Goal: Task Accomplishment & Management: Manage account settings

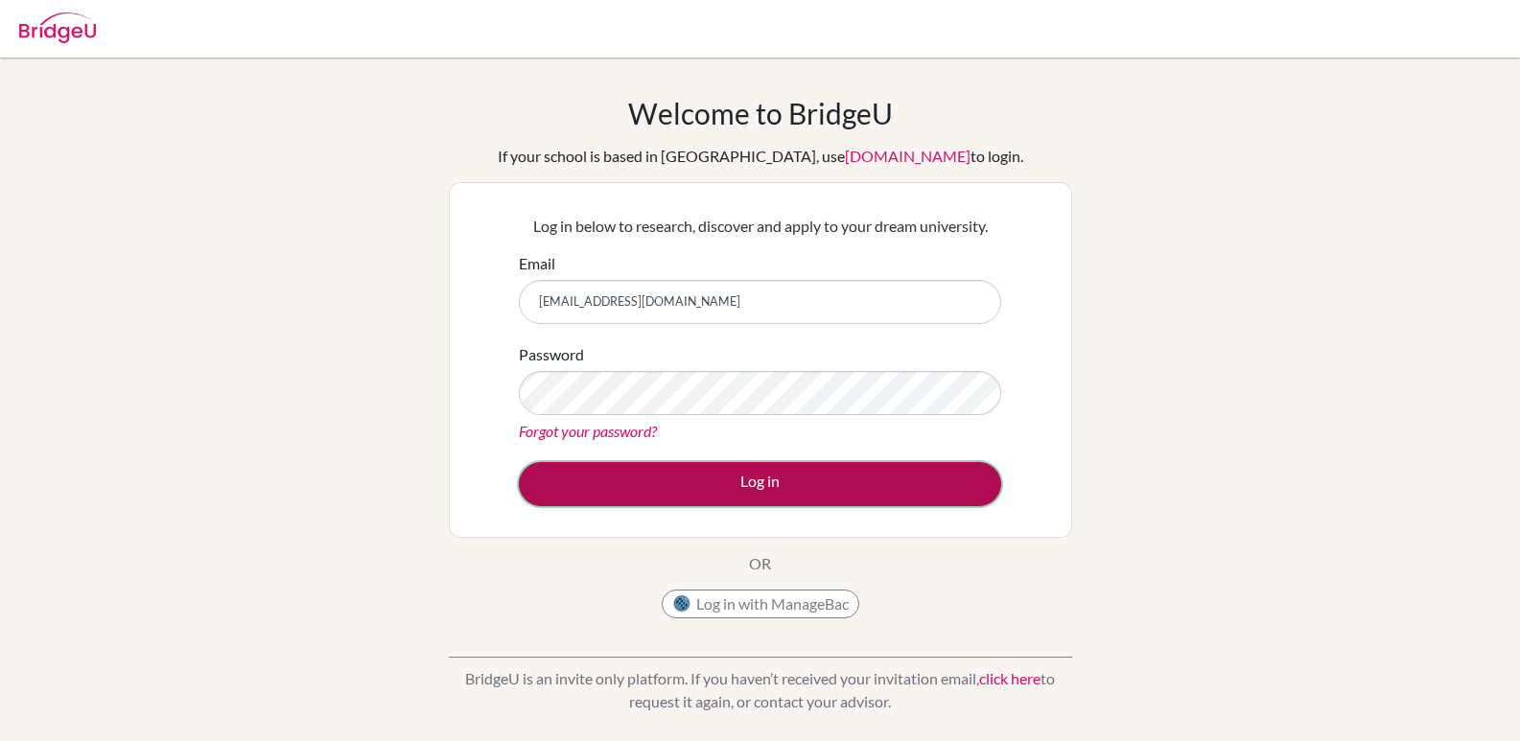
click at [796, 487] on button "Log in" at bounding box center [760, 484] width 482 height 44
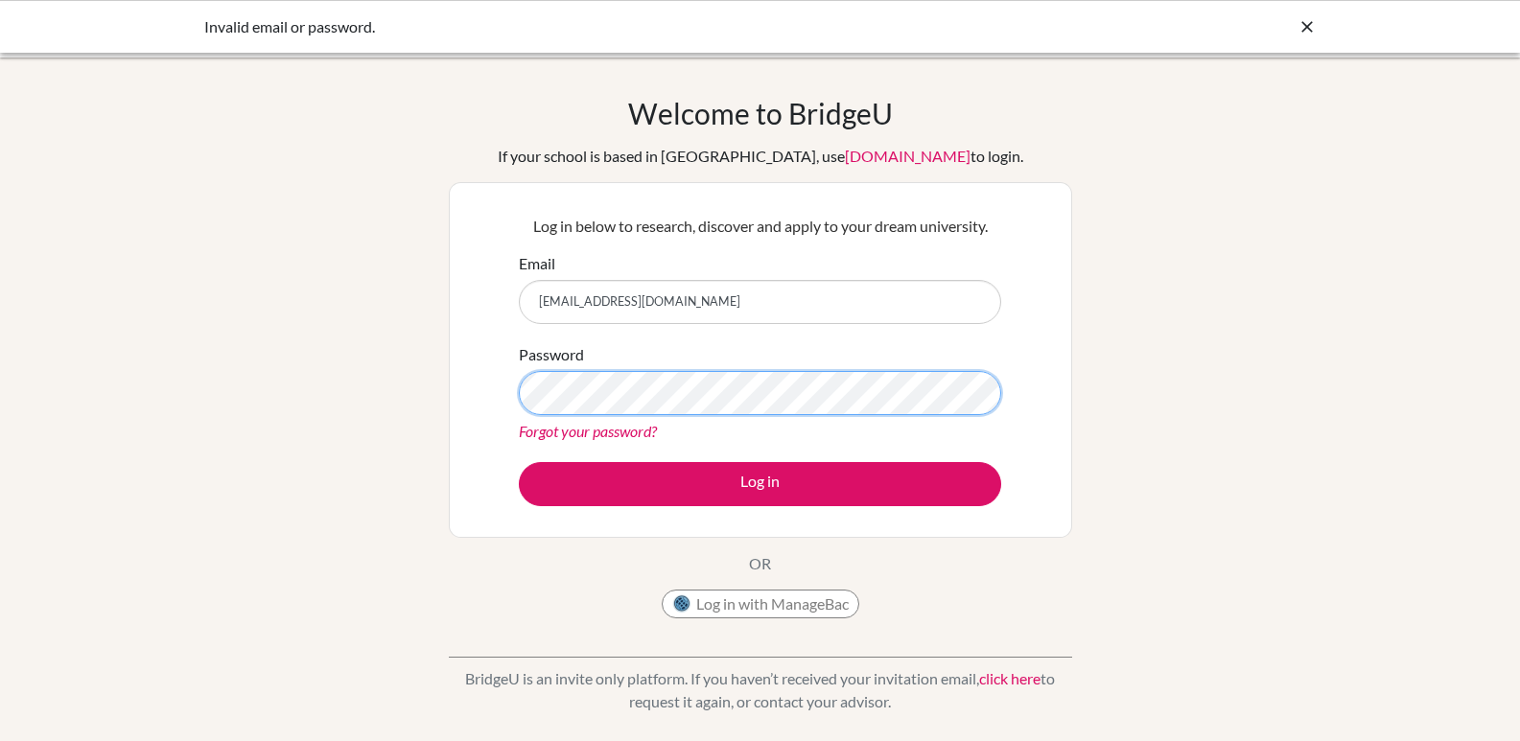
click at [70, 394] on div "Welcome to [GEOGRAPHIC_DATA] If your school is based in [GEOGRAPHIC_DATA], use …" at bounding box center [760, 409] width 1520 height 627
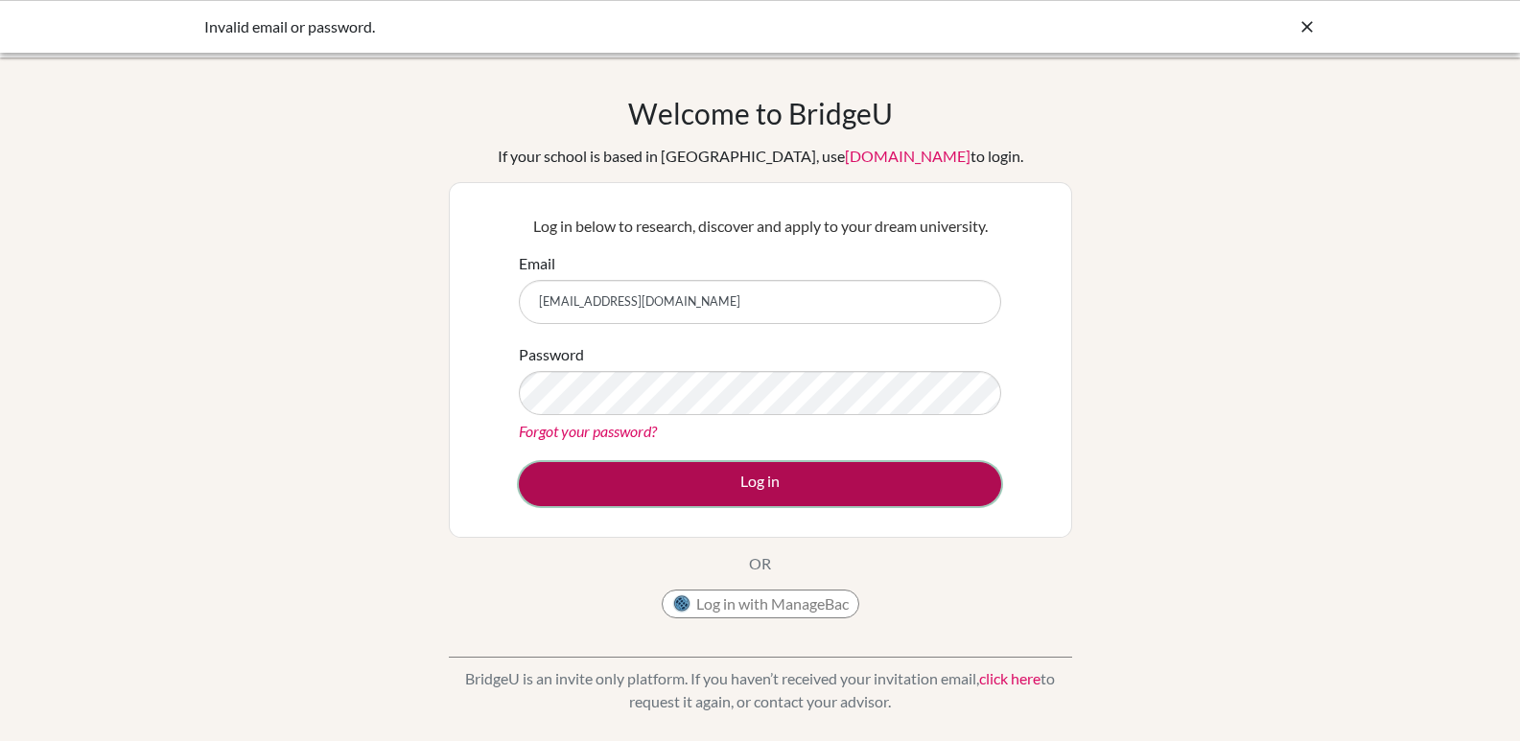
click at [746, 483] on button "Log in" at bounding box center [760, 484] width 482 height 44
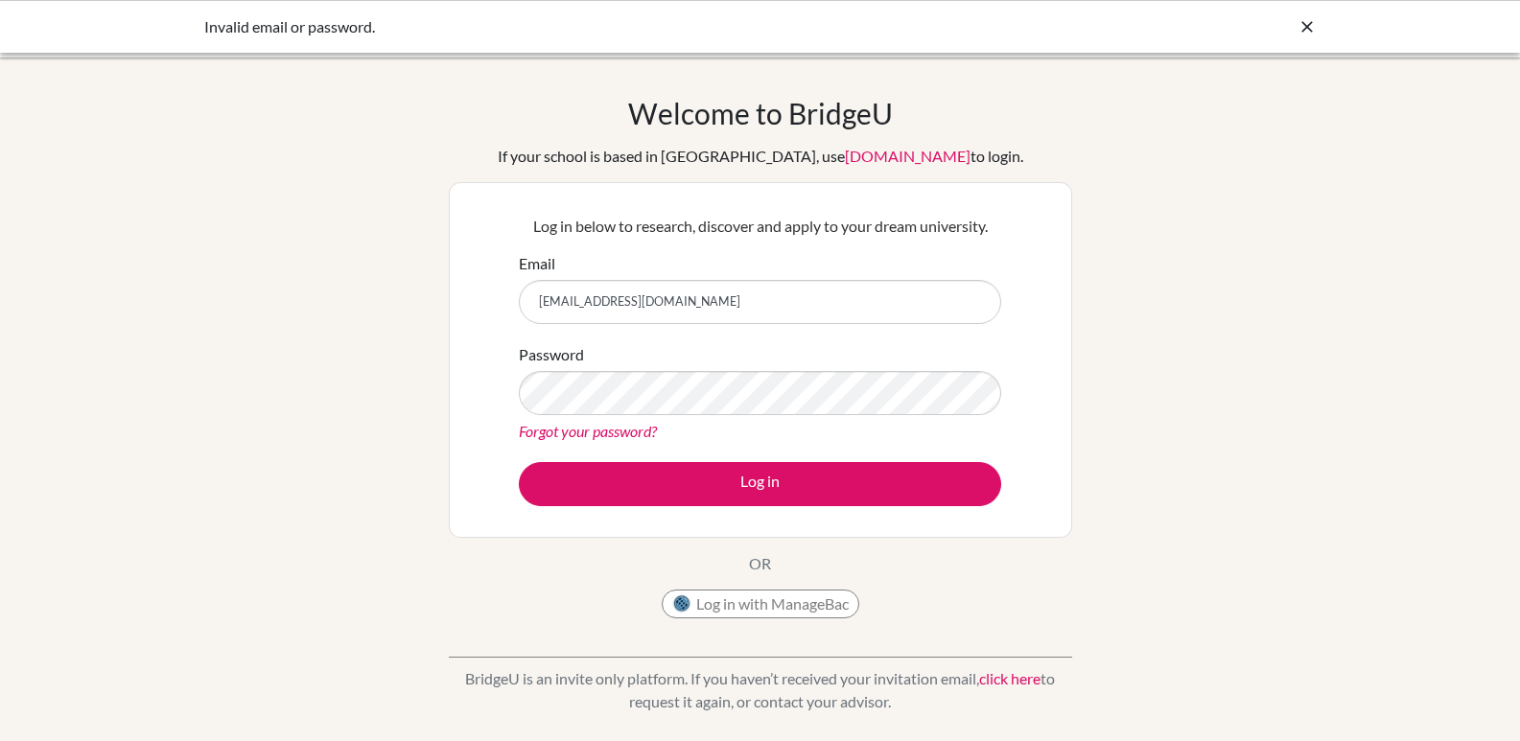
click at [1306, 19] on icon at bounding box center [1307, 26] width 19 height 19
